Goal: Information Seeking & Learning: Learn about a topic

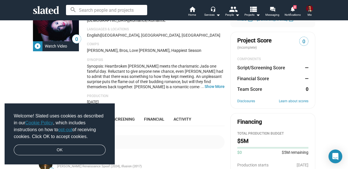
scroll to position [64, 0]
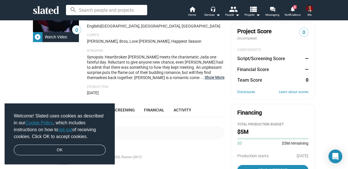
click at [208, 78] on button "… Show More" at bounding box center [215, 77] width 20 height 5
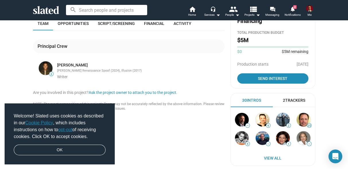
scroll to position [159, 0]
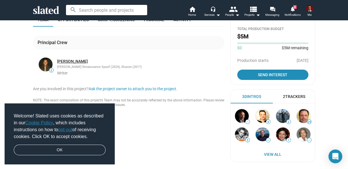
click at [73, 62] on link "[PERSON_NAME]" at bounding box center [72, 61] width 31 height 5
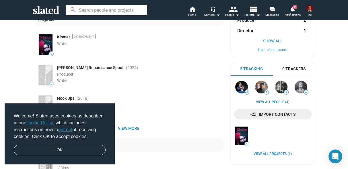
scroll to position [191, 0]
